Goal: Find specific page/section: Find specific page/section

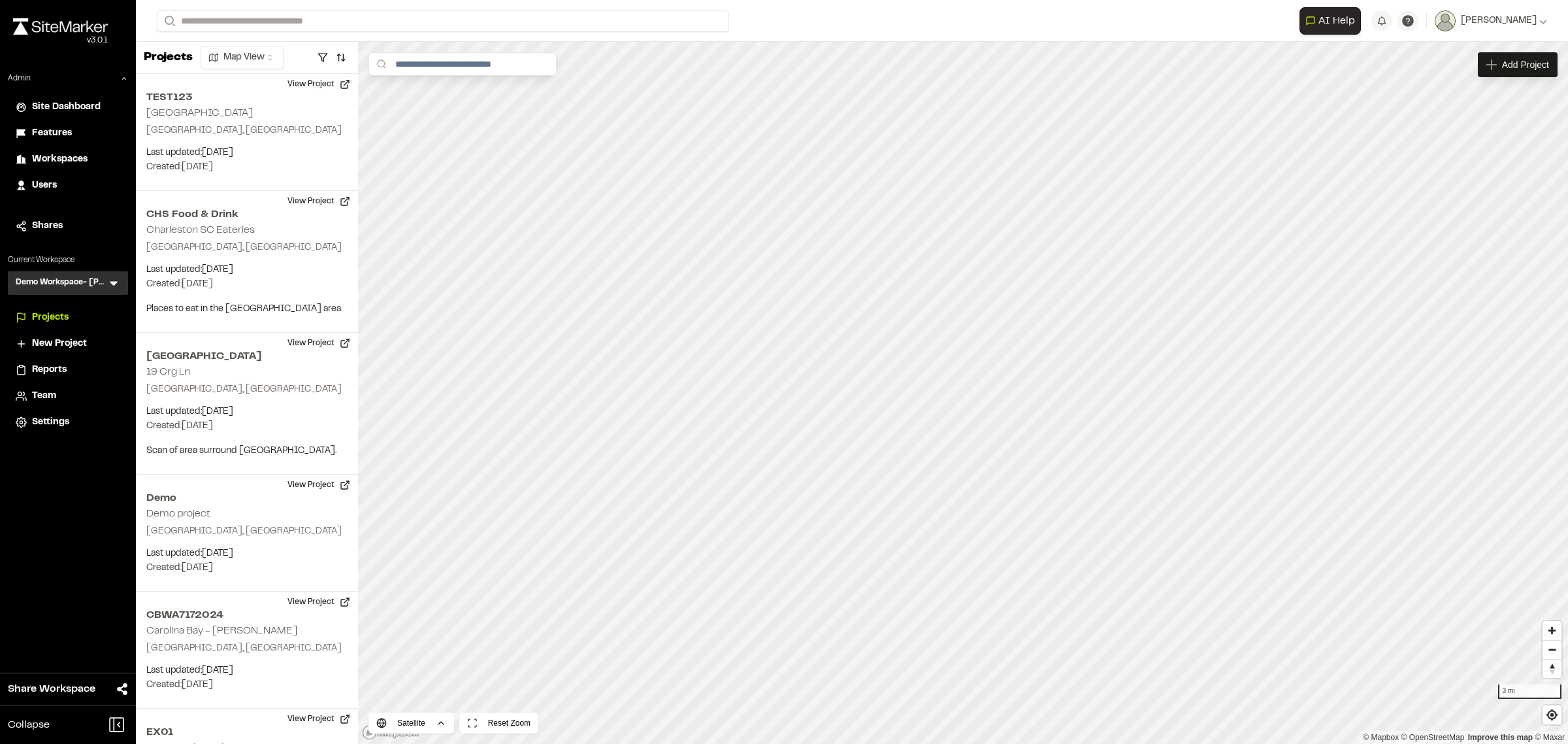
click at [111, 280] on icon at bounding box center [113, 282] width 13 height 13
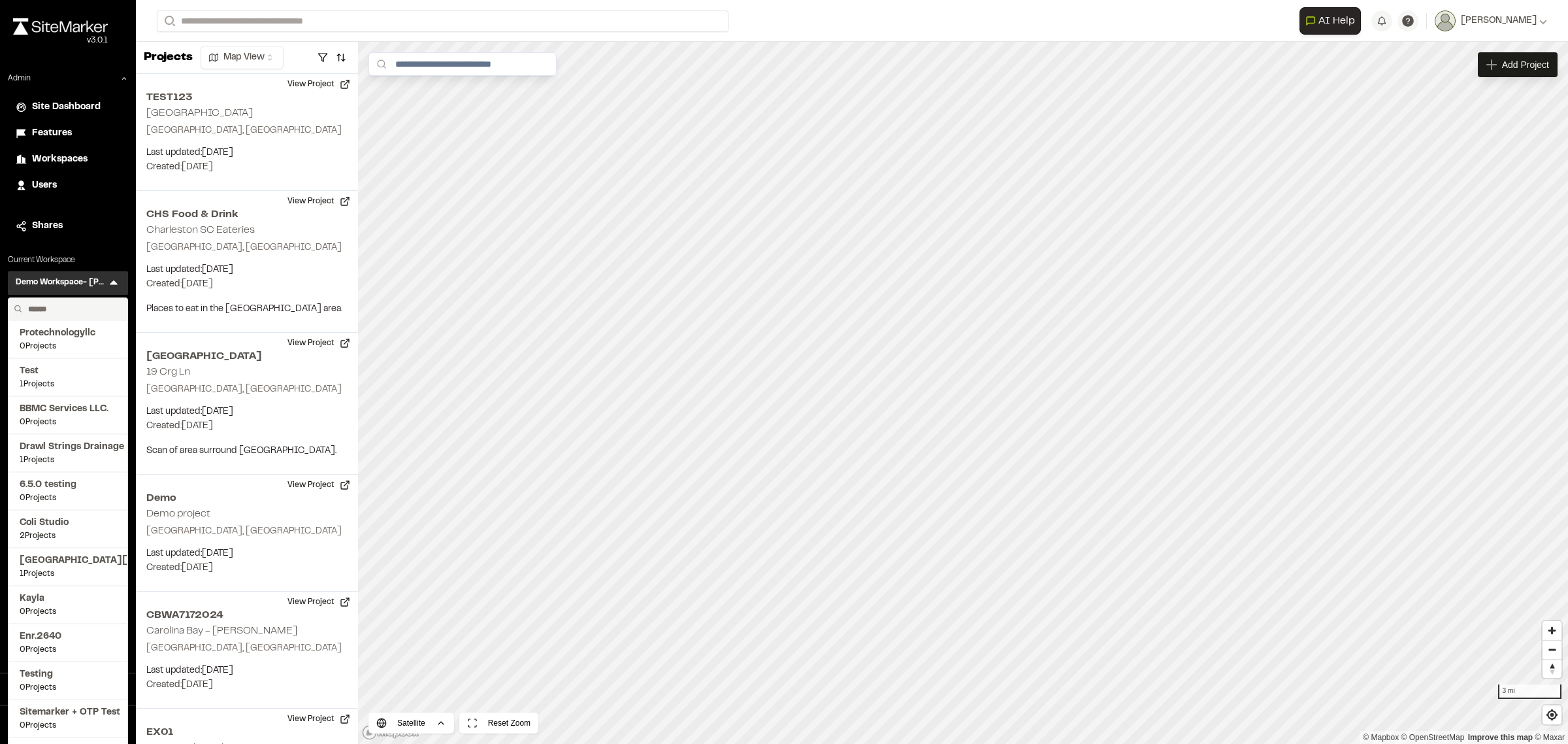
click at [76, 305] on input "text" at bounding box center [72, 309] width 100 height 22
type input "*"
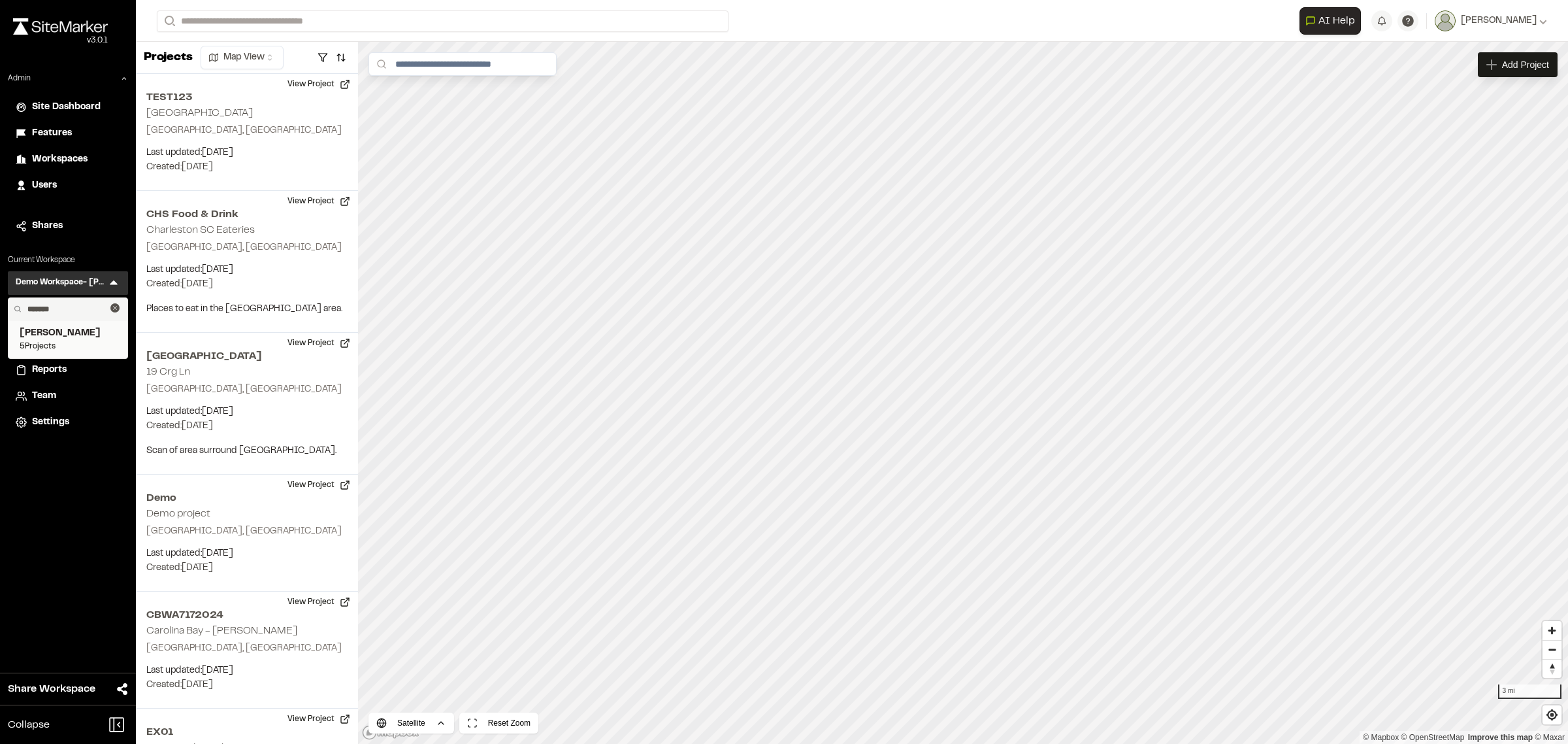
type input "*******"
click at [64, 339] on span "[PERSON_NAME]" at bounding box center [67, 333] width 97 height 15
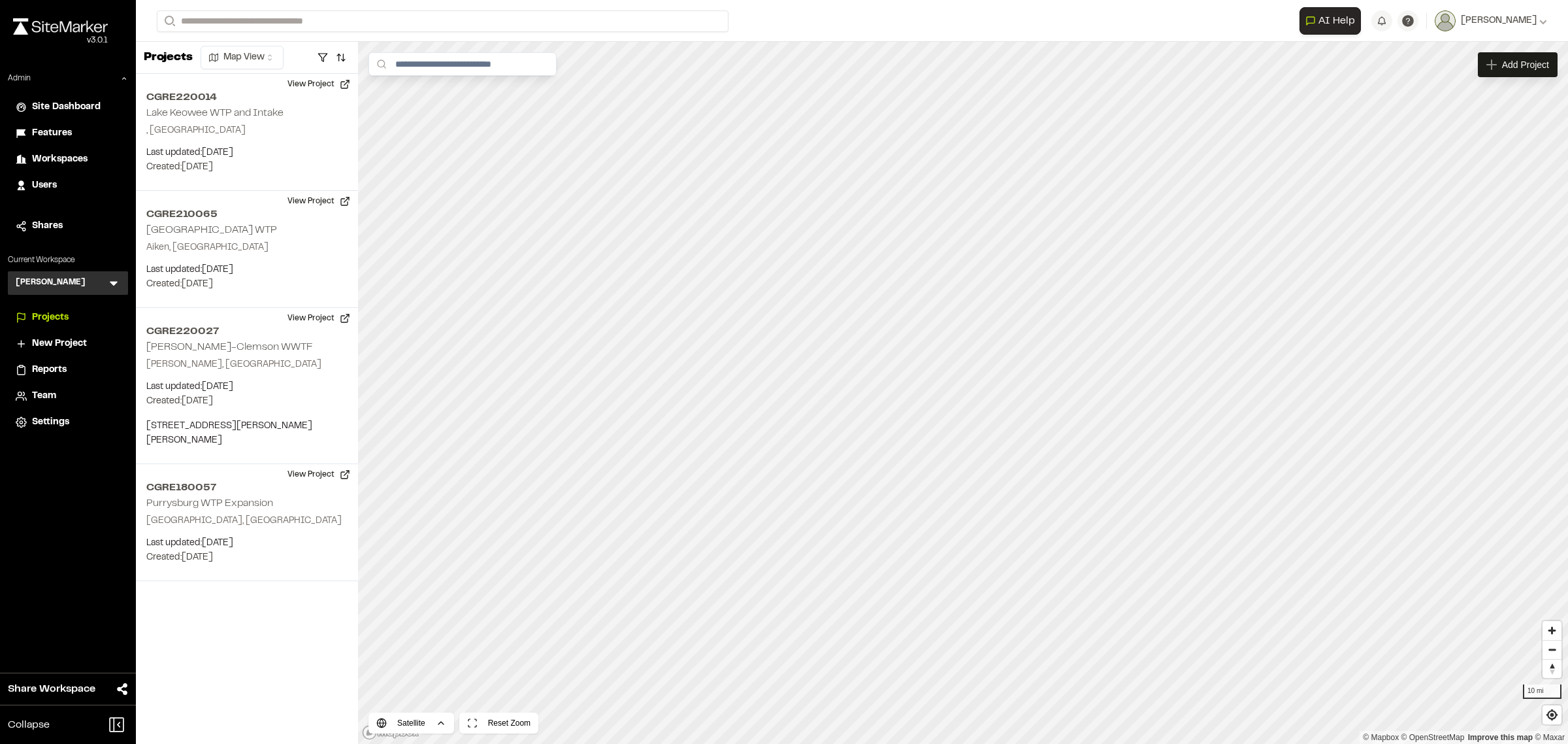
click at [46, 364] on span "Reports" at bounding box center [49, 370] width 34 height 15
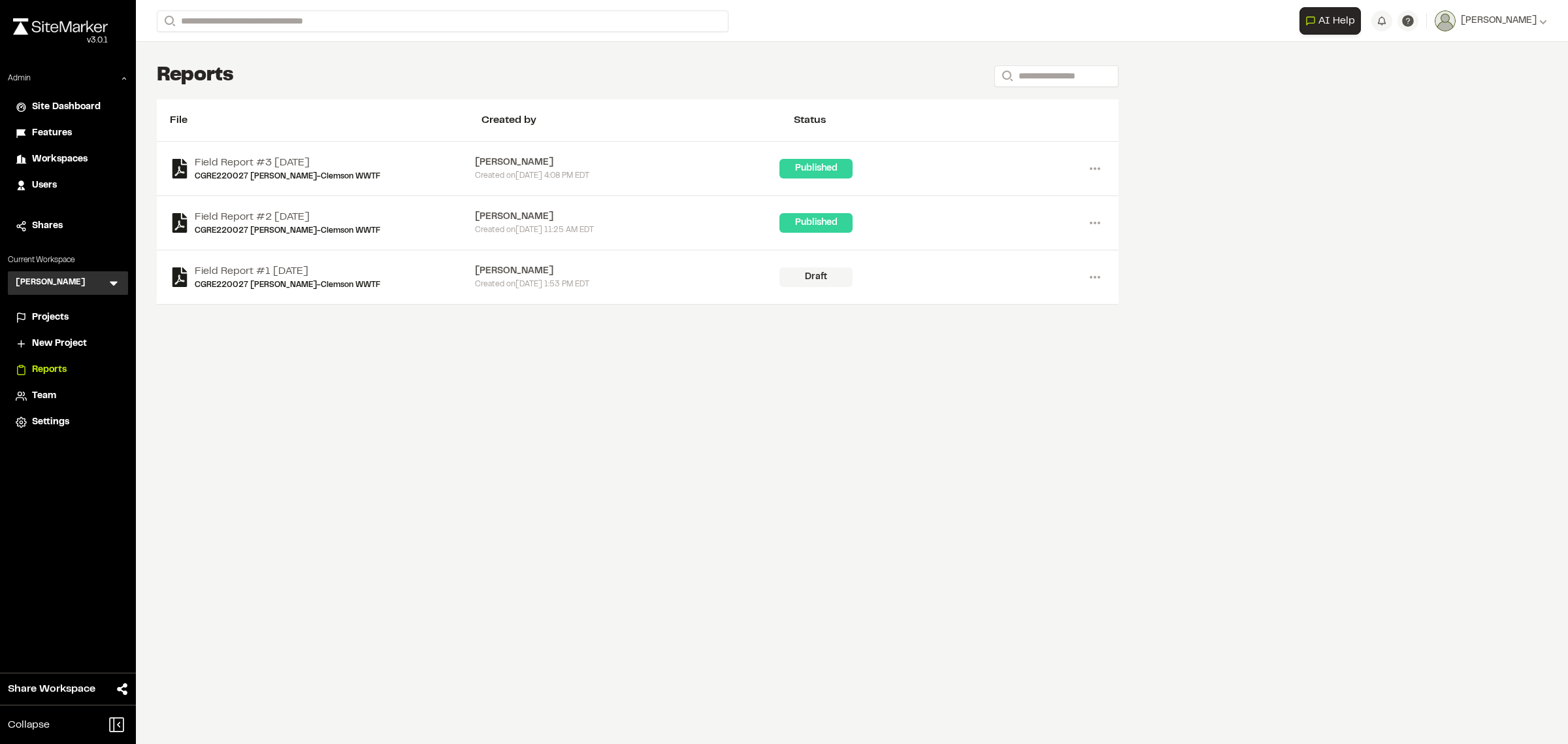
click at [56, 315] on span "Projects" at bounding box center [50, 317] width 36 height 15
